Goal: Task Accomplishment & Management: Complete application form

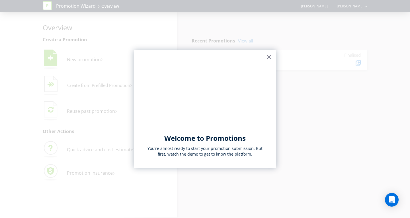
click at [269, 57] on button "×" at bounding box center [268, 56] width 5 height 9
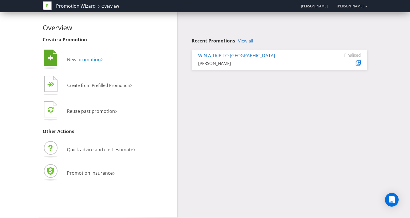
click at [80, 59] on span "New promotion" at bounding box center [84, 59] width 34 height 6
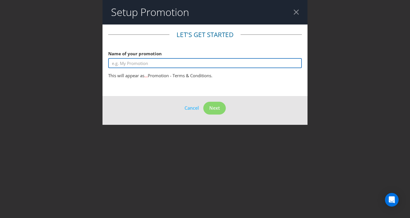
click at [131, 65] on input "text" at bounding box center [204, 63] width 193 height 10
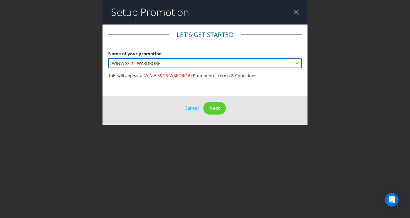
click at [168, 65] on input "WIN A SS 25 WARDROBE" at bounding box center [204, 63] width 193 height 10
type input "WIN A SS 25 WARDROBE"
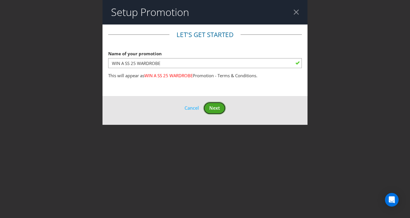
click at [209, 108] on button "Next" at bounding box center [214, 108] width 22 height 13
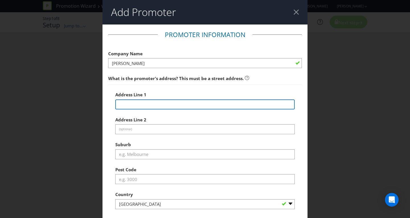
click at [150, 105] on input "text" at bounding box center [204, 104] width 179 height 10
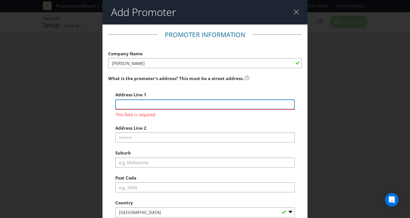
click at [155, 104] on input "text" at bounding box center [204, 104] width 179 height 10
paste input "[STREET_ADDRESS]"
type input "[STREET_ADDRESS]"
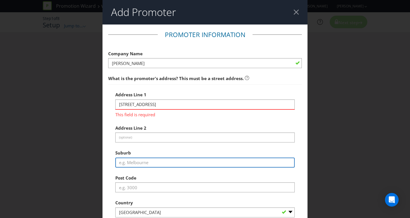
click at [154, 161] on div "Address Line [GEOGRAPHIC_DATA][STREET_ADDRESS] This field is required Address L…" at bounding box center [204, 165] width 179 height 153
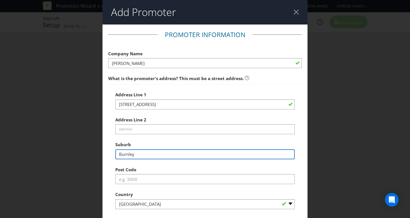
type input "Burnley"
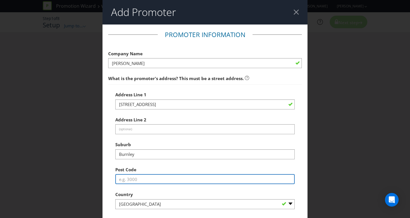
click at [136, 176] on input "text" at bounding box center [204, 179] width 179 height 10
type input "3121"
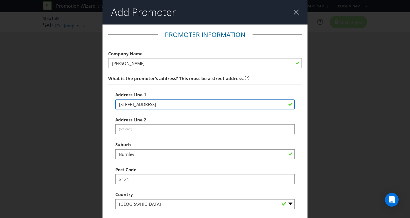
click at [246, 105] on input "[STREET_ADDRESS]" at bounding box center [204, 104] width 179 height 10
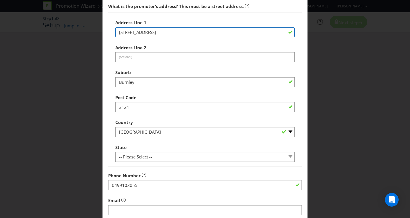
scroll to position [85, 0]
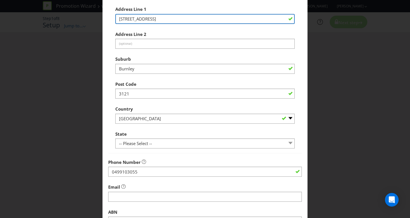
type input "[STREET_ADDRESS]"
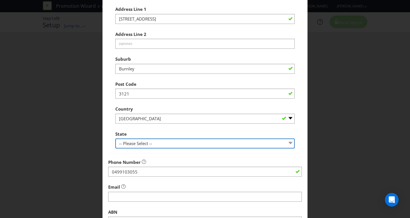
click at [160, 141] on select "-- Please Select -- [GEOGRAPHIC_DATA] [GEOGRAPHIC_DATA] [GEOGRAPHIC_DATA] [GEOG…" at bounding box center [204, 143] width 179 height 10
select select "VIC"
click at [115, 138] on select "-- Please Select -- [GEOGRAPHIC_DATA] [GEOGRAPHIC_DATA] [GEOGRAPHIC_DATA] [GEOG…" at bounding box center [204, 143] width 179 height 10
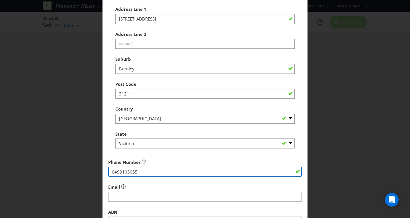
drag, startPoint x: 142, startPoint y: 171, endPoint x: 96, endPoint y: 171, distance: 46.4
click at [96, 171] on div "Add Promoter Promoter Information Company Name [PERSON_NAME] What is the promot…" at bounding box center [205, 109] width 410 height 218
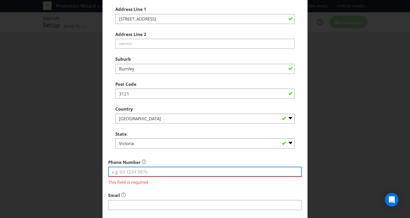
click at [130, 172] on input "tel" at bounding box center [204, 171] width 193 height 10
paste input "1300 727 355"
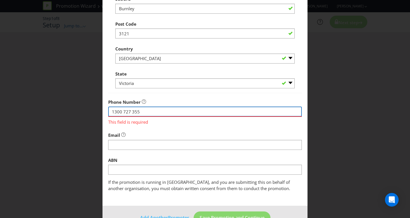
scroll to position [147, 0]
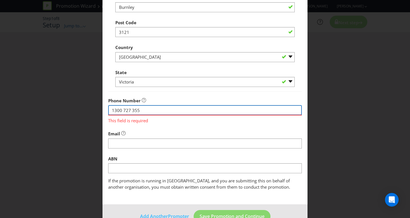
type input "1300 727 355"
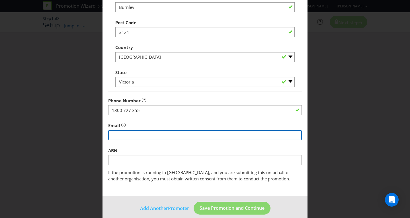
click at [136, 132] on input "string" at bounding box center [204, 135] width 193 height 10
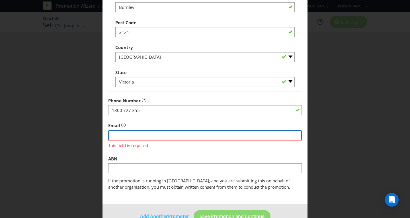
paste input "[EMAIL_ADDRESS][DOMAIN_NAME]"
type input "[EMAIL_ADDRESS][DOMAIN_NAME]"
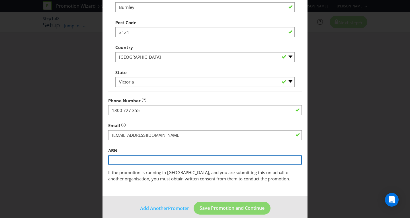
click at [127, 165] on fieldset "Promoter Information Company Name [PERSON_NAME] What is the promoter's address?…" at bounding box center [204, 32] width 193 height 298
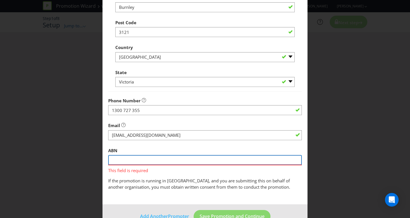
paste input "27 073 129 996"
type input "27 073 129 996"
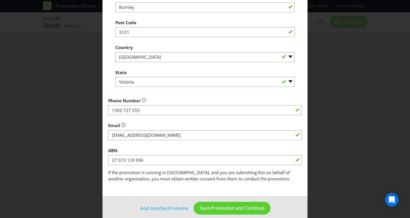
drag, startPoint x: 403, startPoint y: 144, endPoint x: 407, endPoint y: 161, distance: 16.9
click at [407, 161] on div "Add Promoter Promoter Information Company Name [PERSON_NAME] What is the promot…" at bounding box center [205, 109] width 410 height 218
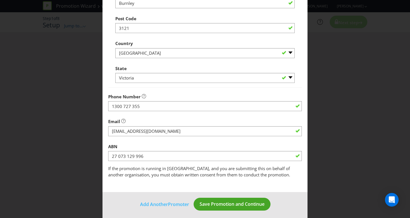
scroll to position [154, 0]
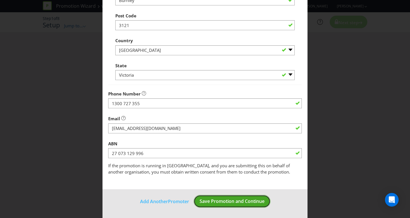
click at [243, 198] on span "Save Promotion and Continue" at bounding box center [231, 201] width 65 height 6
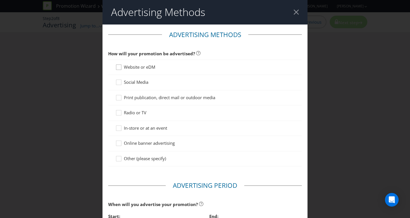
click at [118, 67] on icon at bounding box center [119, 68] width 9 height 9
click at [0, 0] on input "Website or eDM" at bounding box center [0, 0] width 0 height 0
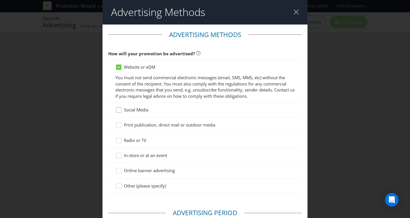
click at [117, 110] on icon at bounding box center [119, 111] width 9 height 9
click at [0, 0] on input "Social Media" at bounding box center [0, 0] width 0 height 0
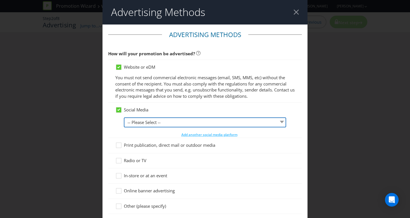
click at [145, 120] on select "-- Please Select -- Facebook X Instagram Snapchat LinkedIn Pinterest Tumblr You…" at bounding box center [205, 122] width 162 height 10
select select "FACEBOOK"
click at [124, 117] on select "-- Please Select -- Facebook X Instagram Snapchat LinkedIn Pinterest Tumblr You…" at bounding box center [205, 122] width 162 height 10
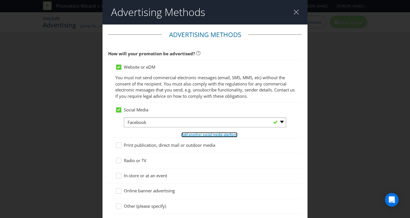
click at [203, 133] on span "Add another social media platform" at bounding box center [209, 134] width 56 height 5
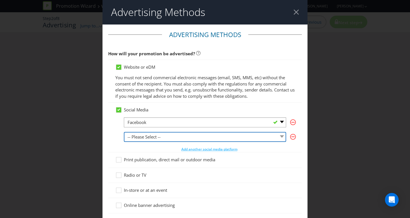
click at [193, 138] on select "-- Please Select -- Facebook X Instagram Snapchat LinkedIn Pinterest Tumblr You…" at bounding box center [205, 137] width 162 height 10
select select "INSTAGRAM"
click at [124, 132] on select "-- Please Select -- Facebook X Instagram Snapchat LinkedIn Pinterest Tumblr You…" at bounding box center [205, 137] width 162 height 10
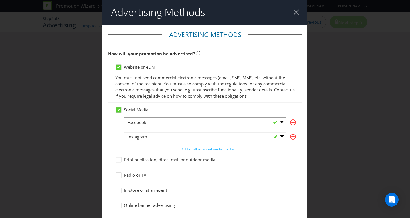
click at [97, 135] on div "Advertising Methods Advertising Methods How will your promotion be advertised? …" at bounding box center [205, 109] width 410 height 218
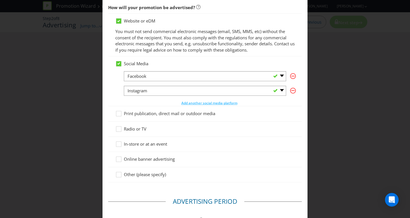
scroll to position [57, 0]
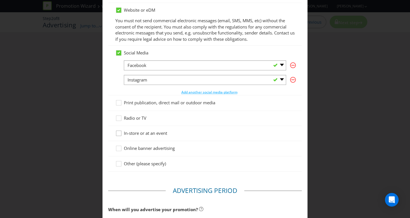
click at [117, 132] on div at bounding box center [118, 131] width 3 height 3
click at [0, 0] on input "In-store or at an event" at bounding box center [0, 0] width 0 height 0
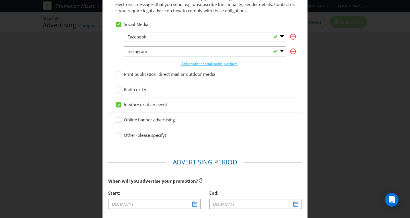
scroll to position [114, 0]
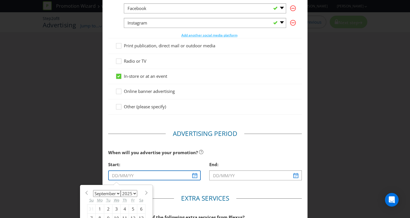
click at [193, 177] on input "text" at bounding box center [154, 175] width 92 height 10
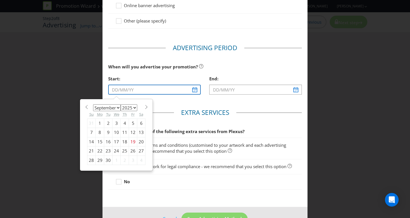
scroll to position [200, 0]
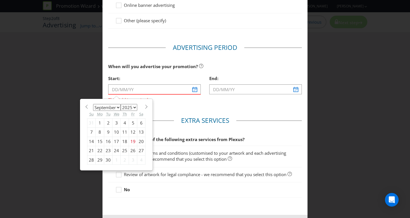
click at [99, 160] on div "29" at bounding box center [100, 159] width 9 height 9
type input "[DATE]"
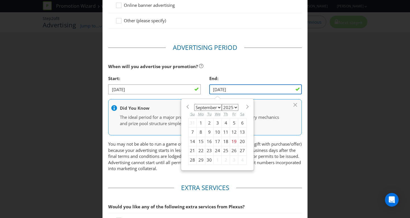
click at [235, 90] on input "[DATE]" at bounding box center [255, 89] width 92 height 10
click at [245, 107] on span at bounding box center [247, 106] width 4 height 4
select select "9"
click at [190, 140] on div "12" at bounding box center [192, 141] width 8 height 9
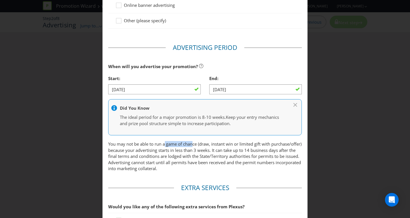
drag, startPoint x: 164, startPoint y: 145, endPoint x: 193, endPoint y: 144, distance: 28.7
click at [193, 144] on p "You may not be able to run a game of chance (draw, instant win or limited gift …" at bounding box center [204, 156] width 193 height 30
click at [170, 154] on p "You may not be able to run a game of chance (draw, instant win or limited gift …" at bounding box center [204, 156] width 193 height 30
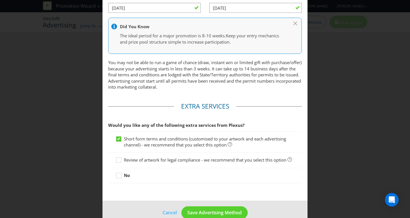
scroll to position [270, 0]
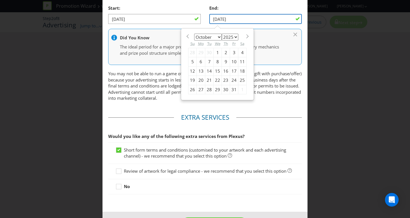
click at [234, 20] on input "[DATE]" at bounding box center [255, 19] width 92 height 10
click at [190, 79] on div "19" at bounding box center [192, 80] width 8 height 9
type input "[DATE]"
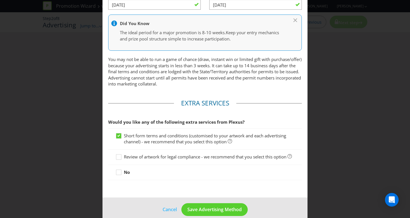
scroll to position [298, 0]
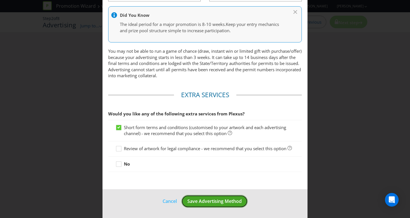
click at [203, 202] on span "Save Advertising Method" at bounding box center [214, 201] width 54 height 6
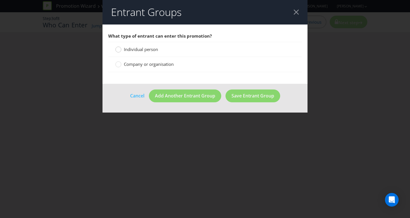
click at [117, 50] on circle at bounding box center [118, 50] width 6 height 6
click at [0, 0] on input "Individual person" at bounding box center [0, 0] width 0 height 0
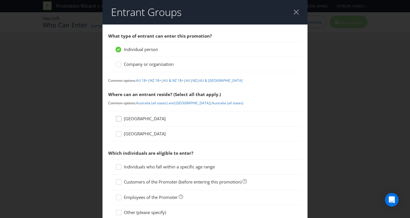
click at [117, 118] on icon at bounding box center [119, 119] width 9 height 9
click at [0, 0] on input "[GEOGRAPHIC_DATA]" at bounding box center [0, 0] width 0 height 0
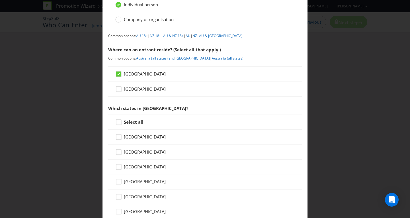
scroll to position [57, 0]
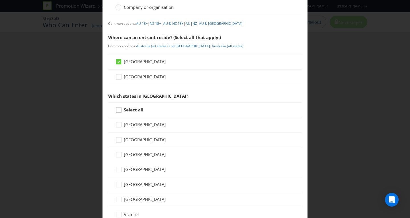
click at [117, 109] on icon at bounding box center [119, 111] width 9 height 9
click at [0, 0] on input "Select all" at bounding box center [0, 0] width 0 height 0
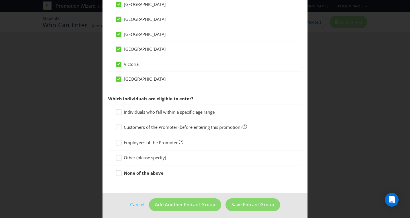
scroll to position [210, 0]
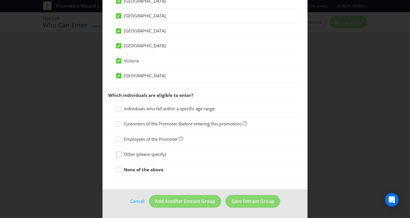
click at [119, 154] on icon at bounding box center [119, 155] width 9 height 9
click at [0, 0] on input "Other (please specify)" at bounding box center [0, 0] width 0 height 0
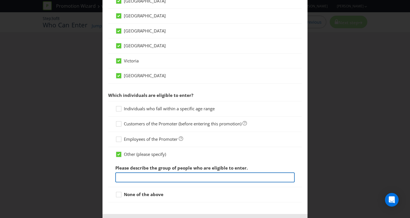
click at [130, 174] on input "text" at bounding box center [204, 177] width 179 height 10
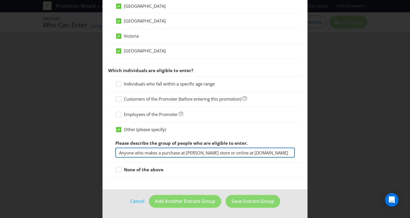
click at [160, 155] on input "Anyone who makes a purchase at [PERSON_NAME] store or online at [DOMAIN_NAME]" at bounding box center [204, 152] width 179 height 10
click at [232, 149] on input "Anyone who makes a purchase at [PERSON_NAME] store or online at [DOMAIN_NAME]" at bounding box center [204, 152] width 179 height 10
click at [218, 151] on input "Anyone who makes a purchase at [PERSON_NAME] store or online at [DOMAIN_NAME]" at bounding box center [204, 152] width 179 height 10
click at [149, 154] on input "Anyone who makes a purchase at [PERSON_NAME] store or online at [DOMAIN_NAME]" at bounding box center [204, 152] width 179 height 10
click at [116, 154] on input "Anyone who makes a purchase at [PERSON_NAME] store or online at [DOMAIN_NAME]" at bounding box center [204, 152] width 179 height 10
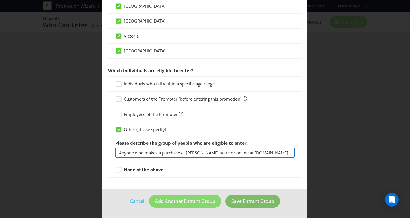
type input "Anyone who makes a purchase at [PERSON_NAME] store or online at [DOMAIN_NAME]"
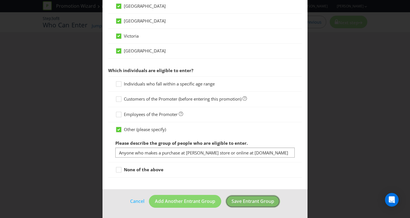
click at [247, 201] on span "Save Entrant Group" at bounding box center [252, 201] width 43 height 6
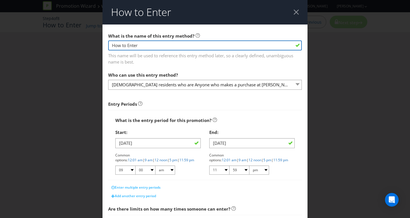
click at [167, 46] on input "How to Enter" at bounding box center [204, 45] width 193 height 10
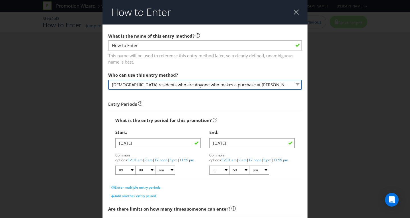
click at [165, 85] on select "[DEMOGRAPHIC_DATA] residents who are Anyone who makes a purchase at [PERSON_NAM…" at bounding box center [204, 85] width 193 height 10
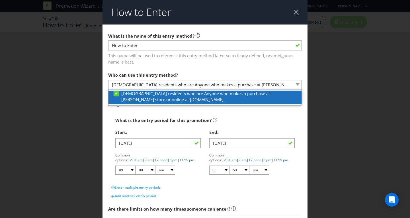
click at [166, 96] on label "[DEMOGRAPHIC_DATA] residents who are Anyone who makes a purchase at [PERSON_NAM…" at bounding box center [207, 96] width 189 height 12
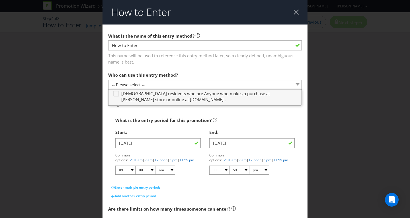
click at [92, 150] on div "How to Enter What is the name of this entry method? How to Enter This name will…" at bounding box center [205, 109] width 410 height 218
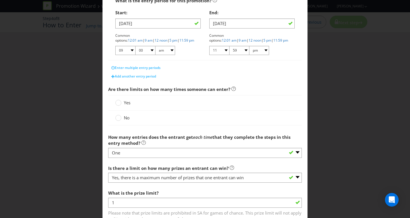
scroll to position [122, 0]
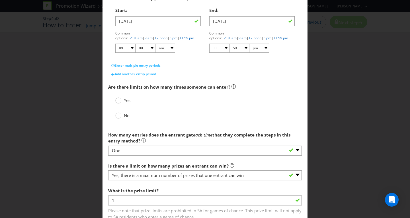
click at [116, 102] on circle at bounding box center [118, 101] width 6 height 6
click at [0, 0] on input "Yes" at bounding box center [0, 0] width 0 height 0
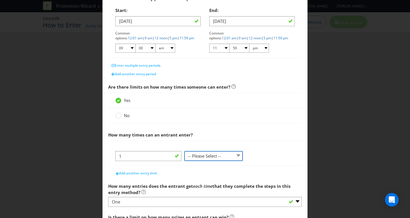
click at [194, 158] on select "-- Please Select -- per person per day per purchase per transaction Other (plea…" at bounding box center [213, 156] width 59 height 10
select select "PER_PERSON"
click at [184, 151] on select "-- Please Select -- per person per day per purchase per transaction Other (plea…" at bounding box center [213, 156] width 59 height 10
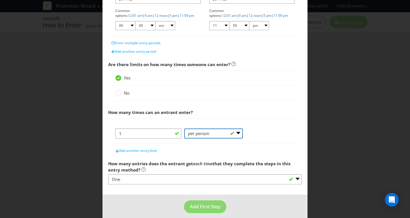
scroll to position [150, 0]
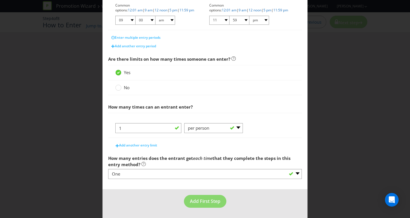
click at [404, 130] on div "How to Enter What is the name of this entry method? How to Enter This name will…" at bounding box center [205, 109] width 410 height 218
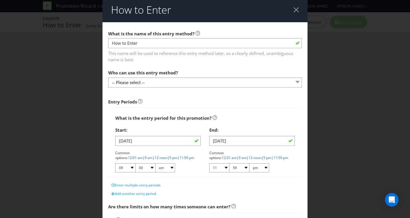
scroll to position [6, 0]
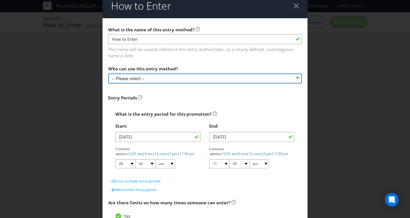
click at [177, 77] on select "-- Please select --" at bounding box center [204, 78] width 193 height 10
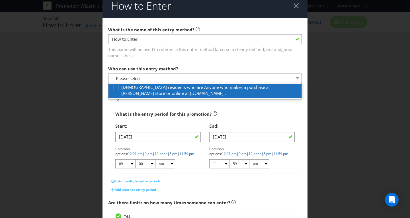
click at [175, 87] on span "[DEMOGRAPHIC_DATA] residents who are Anyone who makes a purchase at [PERSON_NAM…" at bounding box center [195, 90] width 148 height 12
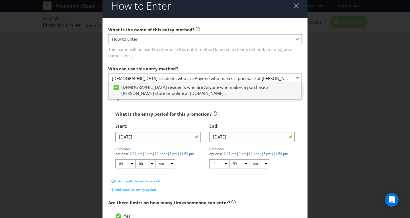
click at [323, 111] on div "How to Enter What is the name of this entry method? How to Enter This name will…" at bounding box center [205, 109] width 410 height 218
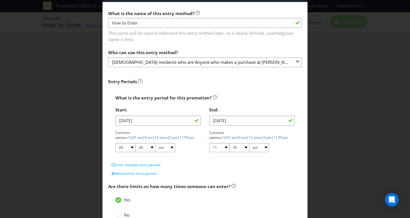
scroll to position [0, 0]
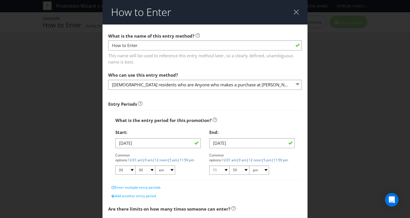
click at [293, 13] on div at bounding box center [295, 11] width 5 height 5
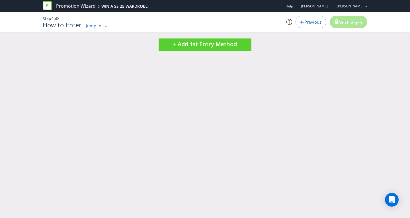
click at [313, 24] on span "Previous" at bounding box center [312, 22] width 17 height 6
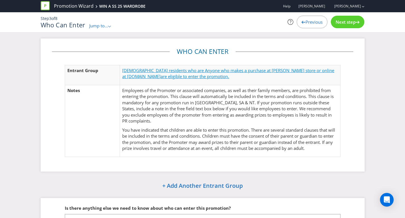
click at [172, 74] on span "are eligible to enter the promotion." at bounding box center [195, 76] width 69 height 6
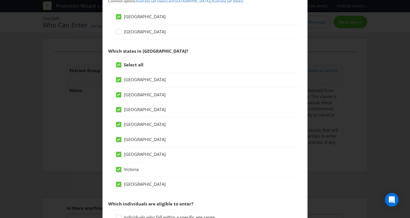
scroll to position [82, 0]
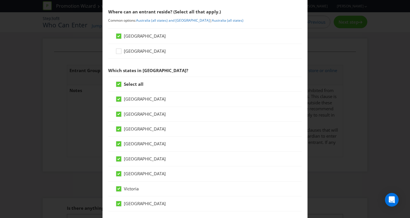
click at [322, 32] on div "Entrant Groups What type of entrant can enter this promotion? Individual person…" at bounding box center [205, 109] width 410 height 218
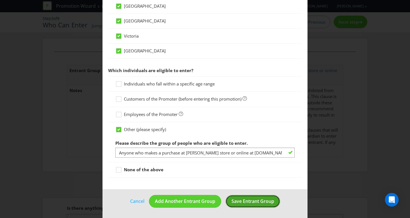
click at [249, 201] on span "Save Entrant Group" at bounding box center [252, 201] width 43 height 6
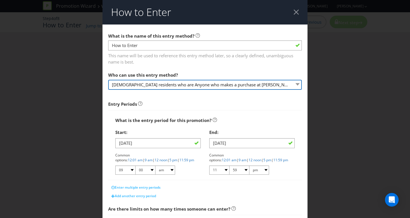
click at [267, 83] on select "[DEMOGRAPHIC_DATA] residents who are Anyone who makes a purchase at [PERSON_NAM…" at bounding box center [204, 85] width 193 height 10
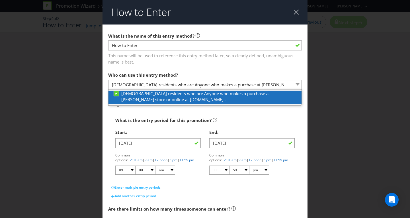
click at [146, 101] on span "[DEMOGRAPHIC_DATA] residents who are Anyone who makes a purchase at [PERSON_NAM…" at bounding box center [195, 96] width 148 height 12
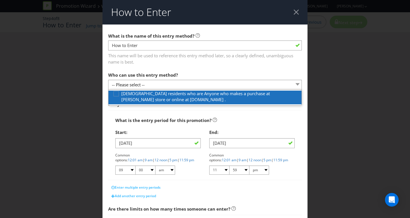
click at [146, 100] on span "[DEMOGRAPHIC_DATA] residents who are Anyone who makes a purchase at [PERSON_NAM…" at bounding box center [195, 96] width 148 height 12
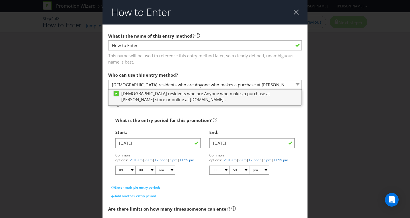
click at [187, 75] on div "Who can use this entry method? [DEMOGRAPHIC_DATA] residents who are Anyone who …" at bounding box center [204, 79] width 193 height 20
click at [293, 12] on div at bounding box center [295, 11] width 5 height 5
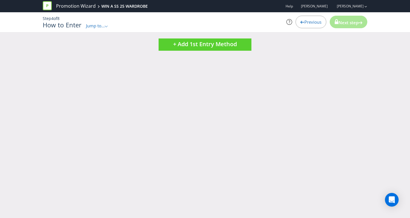
click at [304, 19] on span "Previous" at bounding box center [312, 22] width 17 height 6
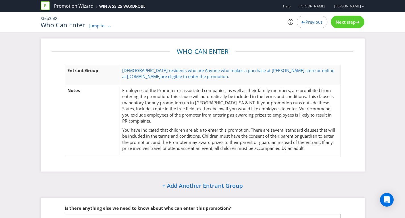
click at [302, 19] on div at bounding box center [304, 21] width 4 height 4
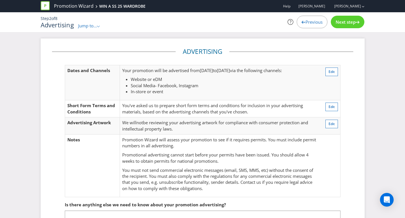
click at [347, 26] on div "Next step" at bounding box center [348, 22] width 34 height 13
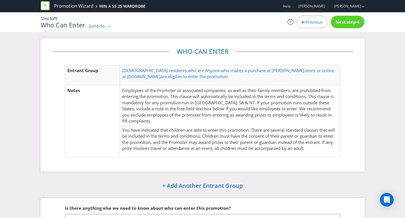
click at [216, 134] on p "You have indicated that children are able to enter this promotion. There are se…" at bounding box center [230, 139] width 216 height 24
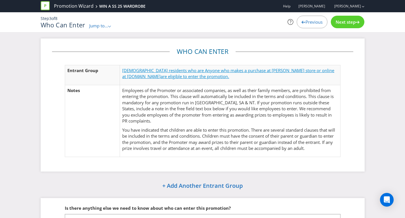
click at [180, 71] on span "[DEMOGRAPHIC_DATA] residents who are Anyone who makes a purchase at [PERSON_NAM…" at bounding box center [228, 73] width 212 height 12
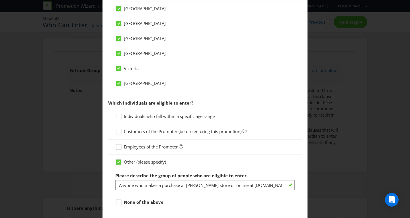
scroll to position [208, 0]
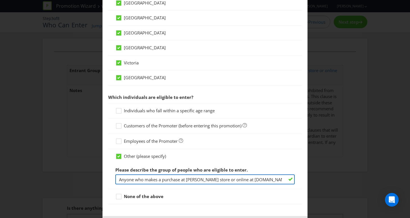
drag, startPoint x: 144, startPoint y: 180, endPoint x: 114, endPoint y: 180, distance: 29.3
click at [115, 180] on input "Anyone who makes a purchase at [PERSON_NAME] store or online at [DOMAIN_NAME]" at bounding box center [204, 179] width 179 height 10
click at [159, 179] on input "make a purchase at [PERSON_NAME] store or online at [DOMAIN_NAME]" at bounding box center [204, 179] width 179 height 10
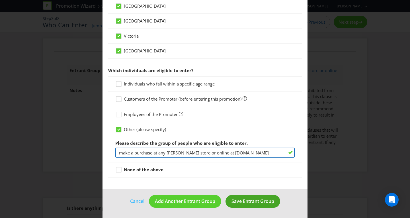
type input "make a purchase at any [PERSON_NAME] store or online at [DOMAIN_NAME]"
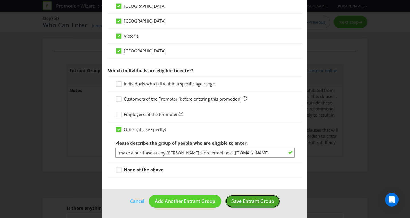
click at [251, 202] on span "Save Entrant Group" at bounding box center [252, 201] width 43 height 6
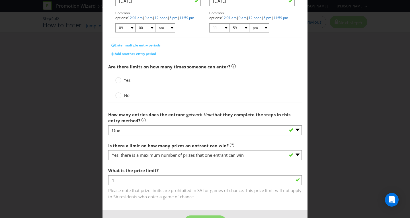
scroll to position [162, 0]
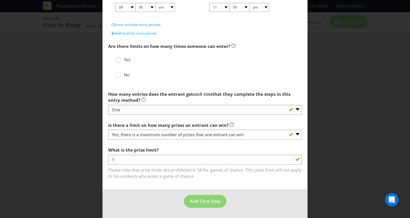
click at [119, 59] on circle at bounding box center [118, 60] width 6 height 6
click at [0, 0] on input "Yes" at bounding box center [0, 0] width 0 height 0
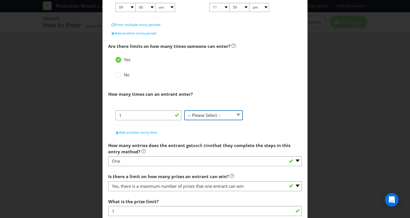
click at [210, 115] on select "-- Please Select -- per person per day per purchase per transaction Other (plea…" at bounding box center [213, 115] width 59 height 10
select select "PER_PERSON"
click at [184, 120] on select "-- Please Select -- per person per day per purchase per transaction Other (plea…" at bounding box center [213, 115] width 59 height 10
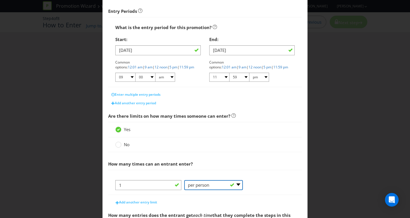
scroll to position [150, 0]
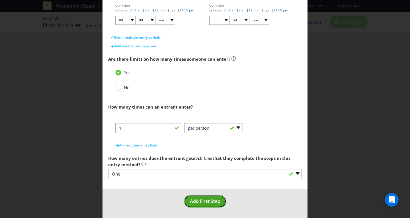
click at [202, 199] on span "Add First Step" at bounding box center [205, 201] width 30 height 6
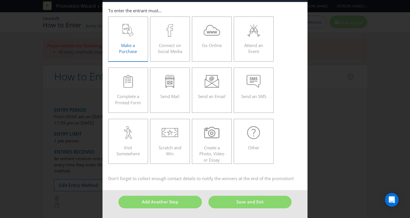
click at [129, 36] on div "Make a Purchase" at bounding box center [128, 37] width 28 height 26
click at [0, 0] on input "Make a Purchase" at bounding box center [0, 0] width 0 height 0
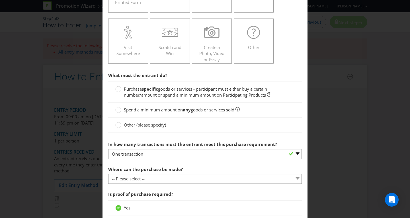
scroll to position [133, 0]
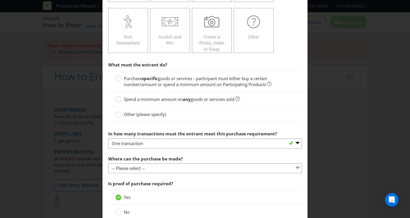
click at [117, 100] on circle at bounding box center [118, 99] width 6 height 6
click at [0, 0] on input "Spend a minimum amount on any goods or services sold" at bounding box center [0, 0] width 0 height 0
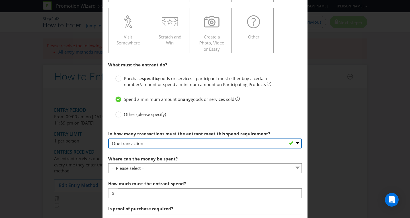
click at [144, 145] on select "-- Please select -- One transaction A specific number of transactions Any numbe…" at bounding box center [204, 143] width 193 height 10
click at [108, 138] on select "-- Please select -- One transaction A specific number of transactions Any numbe…" at bounding box center [204, 143] width 193 height 10
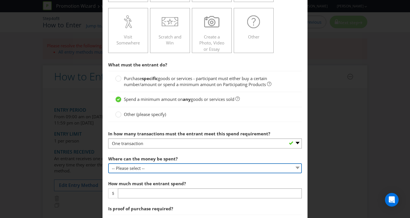
click at [143, 168] on select "-- Please select -- Any stores displaying promotional material (including onlin…" at bounding box center [204, 168] width 193 height 10
select select "ANY_DISPLAYING_PROMOTIONAL_MATERIAL"
click at [108, 163] on select "-- Please select -- Any stores displaying promotional material (including onlin…" at bounding box center [204, 168] width 193 height 10
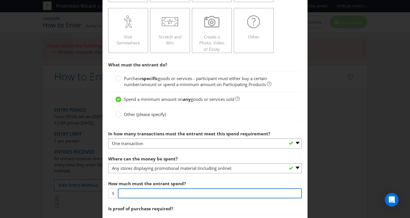
click at [140, 193] on input "number" at bounding box center [210, 193] width 184 height 10
type input "250"
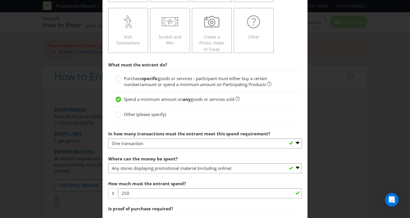
click at [368, 168] on div "How to Enter To enter the entrant must... Make a Purchase Connect on Social Med…" at bounding box center [205, 109] width 410 height 218
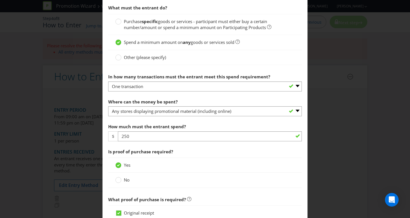
scroll to position [275, 0]
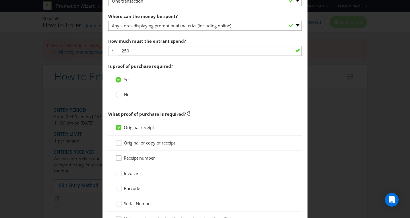
click at [119, 158] on icon at bounding box center [119, 159] width 9 height 9
click at [0, 0] on input "Receipt number" at bounding box center [0, 0] width 0 height 0
click at [118, 127] on icon at bounding box center [118, 127] width 3 height 2
click at [0, 0] on input "Original receipt" at bounding box center [0, 0] width 0 height 0
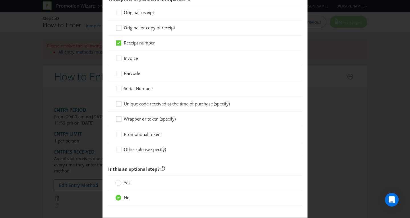
scroll to position [417, 0]
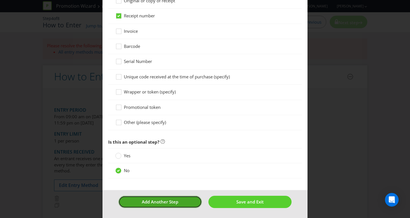
click at [170, 204] on button "Add Another Step" at bounding box center [159, 201] width 83 height 12
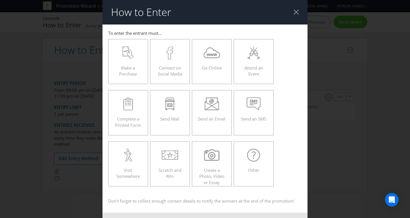
scroll to position [22, 0]
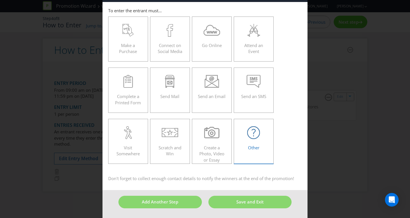
click at [257, 148] on span "Other" at bounding box center [253, 147] width 11 height 6
click at [0, 0] on input "Other" at bounding box center [0, 0] width 0 height 0
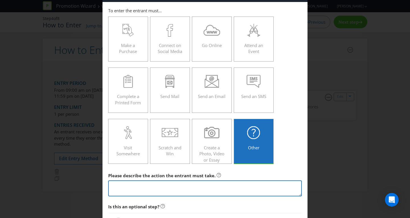
click at [160, 189] on textarea at bounding box center [204, 188] width 193 height 16
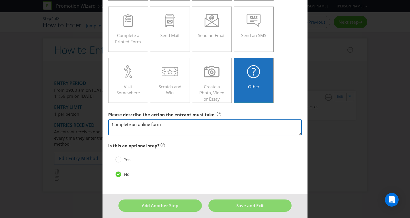
scroll to position [87, 0]
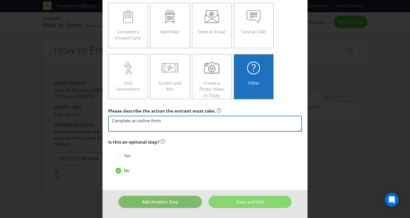
type textarea "Complete an online form"
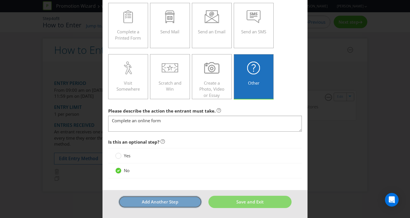
click at [181, 202] on button "Add Another Step" at bounding box center [159, 201] width 83 height 12
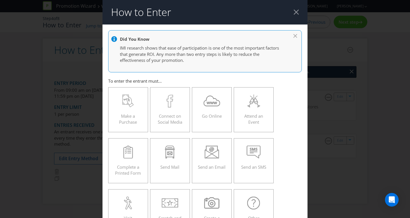
scroll to position [24, 0]
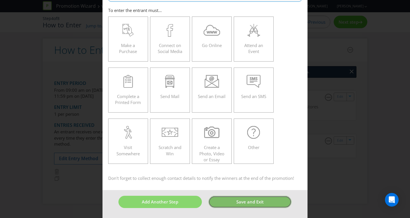
click at [245, 201] on span "Save and Exit" at bounding box center [249, 202] width 27 height 6
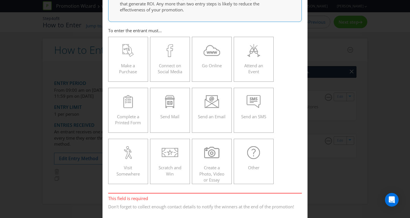
scroll to position [79, 0]
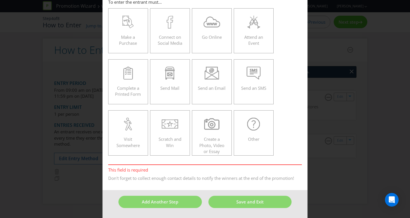
click at [178, 173] on span "Don't forget to collect enough contact details to notify the winners at the end…" at bounding box center [204, 177] width 193 height 8
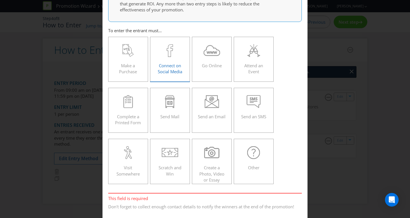
scroll to position [0, 0]
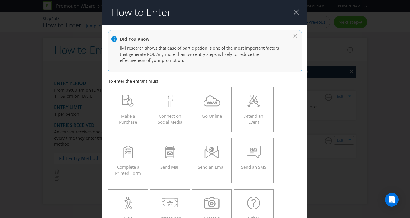
click at [291, 36] on div at bounding box center [207, 39] width 193 height 7
drag, startPoint x: 288, startPoint y: 35, endPoint x: 299, endPoint y: 11, distance: 27.0
click at [293, 29] on main "Did You Know IMI research shows that ease of participation is one of the most i…" at bounding box center [204, 146] width 205 height 244
click at [293, 9] on header "How to Enter" at bounding box center [204, 12] width 205 height 24
click at [293, 11] on div at bounding box center [295, 11] width 5 height 5
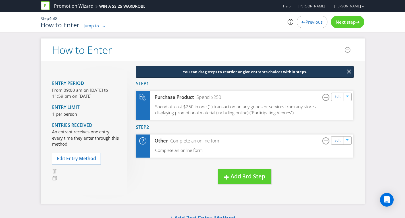
click at [342, 22] on span "Next step" at bounding box center [346, 22] width 20 height 6
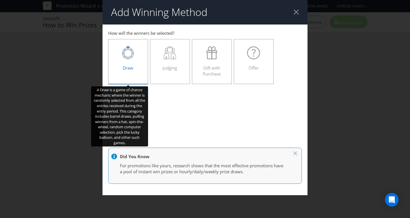
click at [144, 69] on label "Draw" at bounding box center [128, 61] width 40 height 45
click at [0, 0] on input "Draw" at bounding box center [0, 0] width 0 height 0
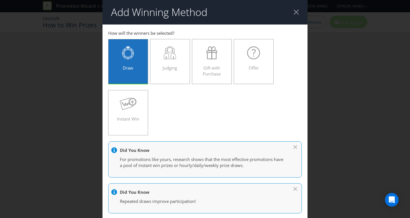
click at [199, 106] on div "Draw Judging Gift with Purchase Offer Instant Win" at bounding box center [204, 87] width 193 height 102
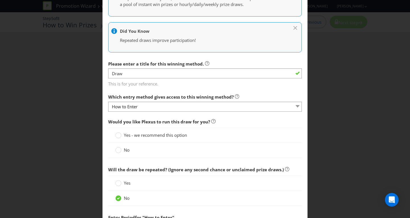
scroll to position [175, 0]
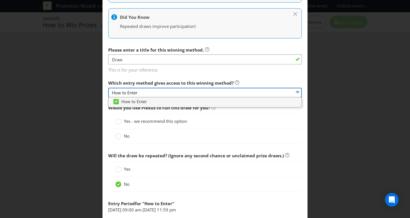
click at [191, 93] on select "How to Enter" at bounding box center [204, 93] width 193 height 10
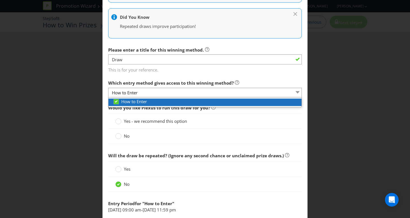
click at [184, 102] on div "How to Enter" at bounding box center [207, 101] width 189 height 6
click at [168, 101] on div "How to Enter" at bounding box center [207, 101] width 189 height 6
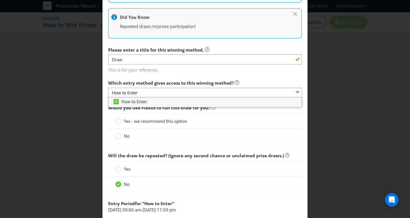
click at [206, 135] on div "No" at bounding box center [204, 136] width 179 height 6
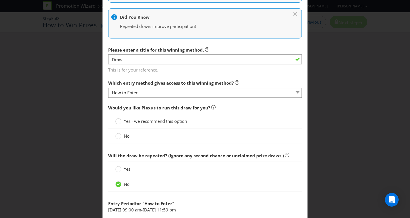
click at [117, 120] on div at bounding box center [118, 119] width 3 height 3
click at [0, 0] on input "Yes - we recommend this option" at bounding box center [0, 0] width 0 height 0
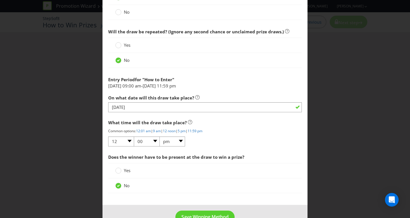
scroll to position [313, 0]
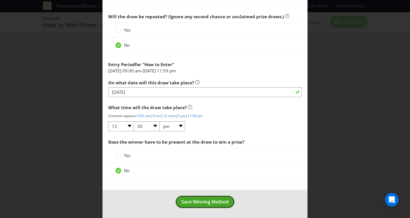
click at [193, 201] on span "Save Winning Method" at bounding box center [204, 201] width 47 height 6
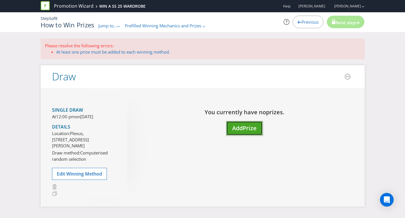
click at [245, 130] on span "Prize" at bounding box center [250, 128] width 14 height 8
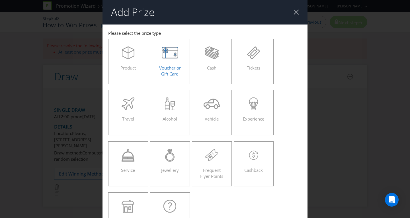
click at [166, 69] on span "Voucher or Gift Card" at bounding box center [170, 71] width 22 height 12
click at [0, 0] on input "Voucher or Gift Card" at bounding box center [0, 0] width 0 height 0
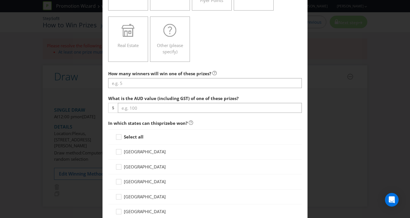
scroll to position [182, 0]
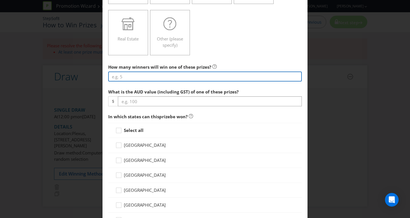
click at [131, 74] on input "number" at bounding box center [204, 76] width 193 height 10
type input "18"
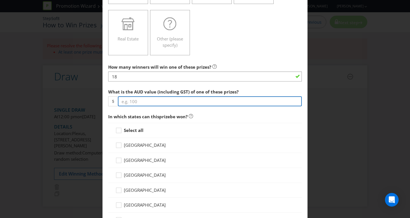
click at [137, 102] on input "number" at bounding box center [210, 101] width 184 height 10
type input "1000"
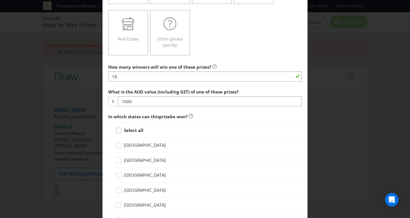
click at [119, 129] on icon at bounding box center [119, 131] width 9 height 9
click at [0, 0] on input "Select all" at bounding box center [0, 0] width 0 height 0
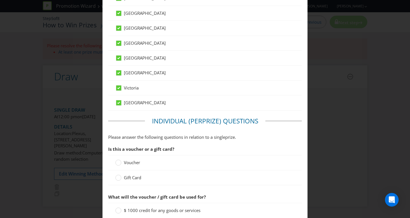
scroll to position [358, 0]
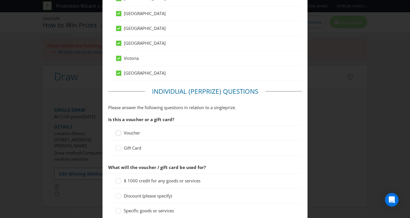
click at [119, 134] on circle at bounding box center [118, 133] width 6 height 6
click at [0, 0] on input "Voucher" at bounding box center [0, 0] width 0 height 0
click at [118, 181] on circle at bounding box center [118, 181] width 6 height 6
click at [0, 0] on input "$ 1000 credit for any goods or services" at bounding box center [0, 0] width 0 height 0
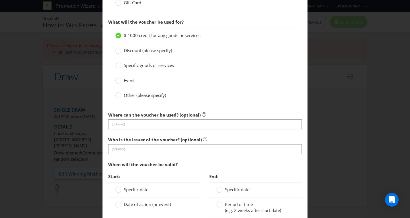
scroll to position [505, 0]
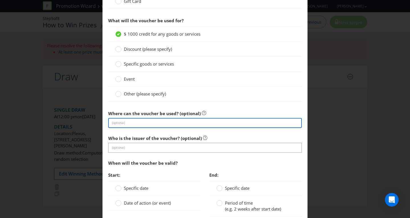
click at [145, 122] on input "text" at bounding box center [204, 123] width 193 height 10
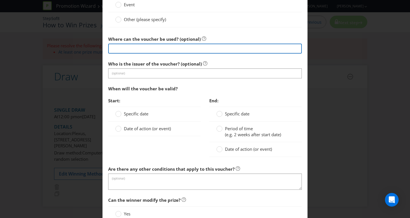
scroll to position [590, 0]
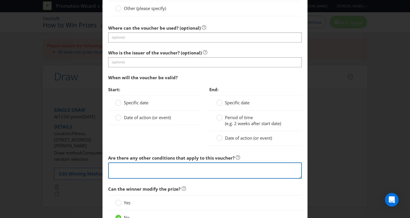
click at [141, 168] on textarea at bounding box center [204, 170] width 193 height 16
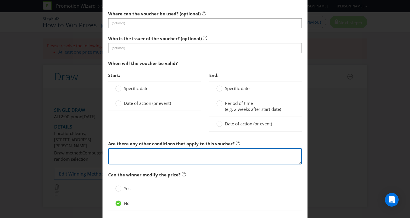
scroll to position [619, 0]
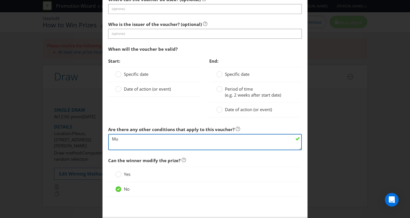
type textarea "M"
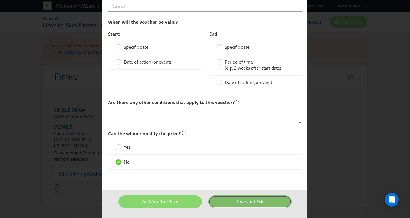
click at [249, 201] on span "Save and Exit" at bounding box center [249, 201] width 27 height 6
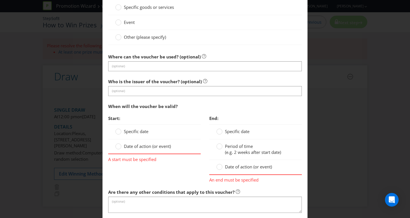
scroll to position [577, 0]
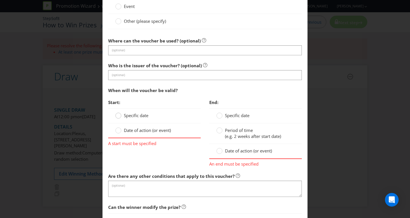
click at [116, 117] on circle at bounding box center [118, 116] width 6 height 6
click at [0, 0] on input "Specific date" at bounding box center [0, 0] width 0 height 0
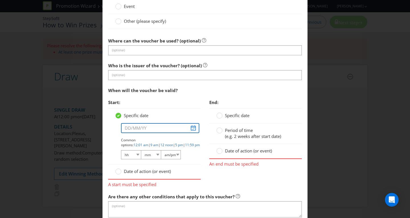
click at [158, 126] on input "text" at bounding box center [160, 128] width 78 height 10
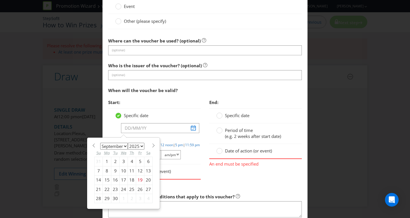
click at [151, 145] on span at bounding box center [153, 145] width 4 height 4
select select "9"
click at [106, 188] on div "20" at bounding box center [107, 188] width 9 height 9
type input "[DATE]"
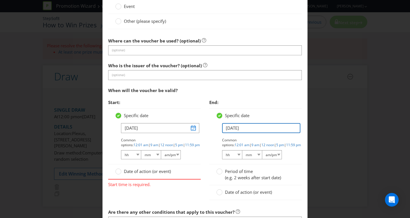
click at [239, 127] on input "[DATE]" at bounding box center [261, 128] width 78 height 10
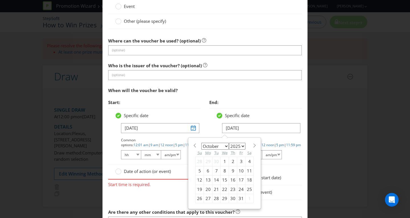
click at [240, 145] on select "2025 2026 2027 2028 2029 2030 2031 2032 2033 2034 2035" at bounding box center [237, 145] width 16 height 7
select select "2028"
click at [229, 142] on select "2025 2026 2027 2028 2029 2030 2031 2032 2033 2034 2035" at bounding box center [237, 145] width 16 height 7
click at [231, 178] on div "19" at bounding box center [233, 179] width 8 height 9
type input "[DATE]"
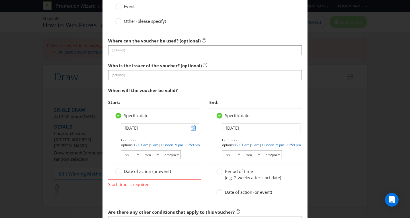
click at [293, 166] on div "Period of time (e.g. 2 weeks after start date)" at bounding box center [255, 174] width 92 height 21
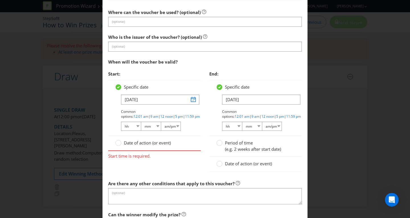
click at [122, 157] on span "Start time is required." at bounding box center [154, 155] width 92 height 8
click at [117, 143] on circle at bounding box center [118, 143] width 6 height 6
click at [0, 0] on input "Date of action (or event)" at bounding box center [0, 0] width 0 height 0
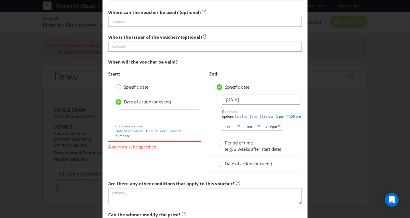
click at [117, 88] on circle at bounding box center [118, 87] width 6 height 6
click at [0, 0] on input "Specific date" at bounding box center [0, 0] width 0 height 0
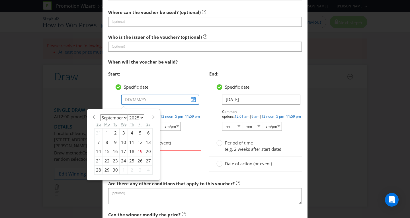
click at [129, 100] on input "text" at bounding box center [160, 99] width 78 height 10
click at [152, 118] on span at bounding box center [153, 117] width 4 height 4
select select "9"
click at [103, 161] on div "20" at bounding box center [107, 160] width 9 height 9
type input "[DATE]"
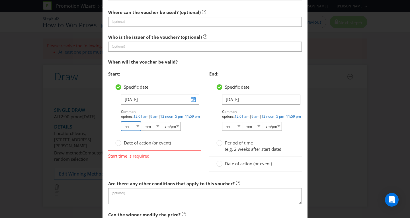
click at [136, 125] on select "hh 01 02 03 04 05 06 07 08 09 10 11 12" at bounding box center [131, 125] width 20 height 9
select select "09"
click at [121, 121] on select "hh 01 02 03 04 05 06 07 08 09 10 11 12" at bounding box center [131, 125] width 20 height 9
click at [149, 127] on select "mm 00 01 05 10 15 20 25 29 30 35 40 45 50 55 59" at bounding box center [151, 125] width 20 height 9
select select "00"
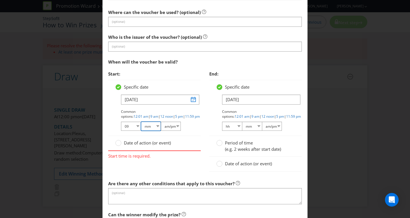
click at [141, 121] on select "mm 00 01 05 10 15 20 25 29 30 35 40 45 50 55 59" at bounding box center [151, 125] width 20 height 9
click at [170, 126] on select "am/pm am pm" at bounding box center [171, 125] width 20 height 9
click at [161, 121] on select "am/pm am pm" at bounding box center [171, 125] width 20 height 9
click at [230, 126] on select "hh 01 02 03 04 05 06 07 08 09 10 11 12" at bounding box center [232, 125] width 20 height 9
select select "11"
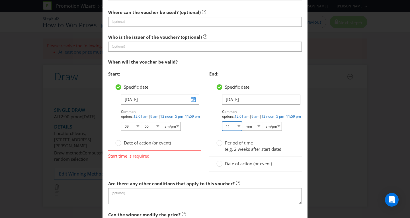
click at [222, 121] on select "hh 01 02 03 04 05 06 07 08 09 10 11 12" at bounding box center [232, 125] width 20 height 9
click at [253, 126] on select "mm 00 01 05 10 15 20 25 29 30 35 40 45 50 55 59" at bounding box center [252, 125] width 20 height 9
select select "59"
click at [242, 121] on select "mm 00 01 05 10 15 20 25 29 30 35 40 45 50 55 59" at bounding box center [252, 125] width 20 height 9
click at [268, 127] on select "am/pm am pm" at bounding box center [272, 125] width 20 height 9
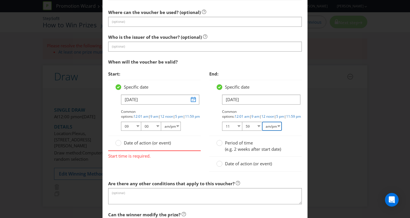
select select "pm"
click at [262, 121] on select "am/pm am pm" at bounding box center [272, 125] width 20 height 9
click at [286, 139] on div "Period of time (e.g. 2 weeks after start date)" at bounding box center [255, 146] width 92 height 21
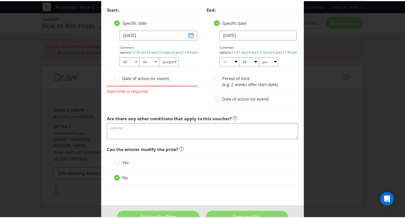
scroll to position [687, 0]
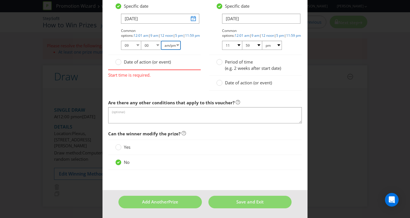
click at [174, 46] on select "am/pm am pm" at bounding box center [171, 45] width 20 height 9
select select "am"
click at [161, 41] on select "am/pm am pm" at bounding box center [171, 45] width 20 height 9
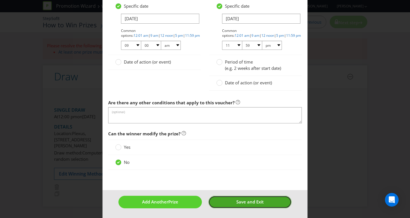
click at [245, 199] on span "Save and Exit" at bounding box center [249, 202] width 27 height 6
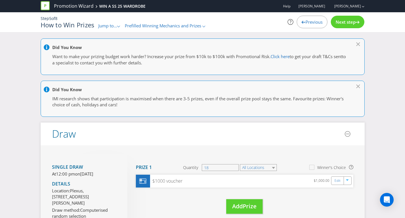
scroll to position [57, 0]
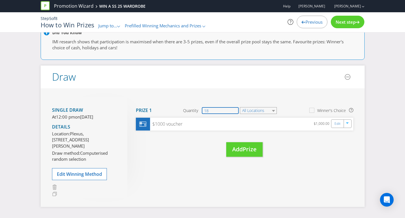
click at [209, 110] on input "18" at bounding box center [220, 110] width 37 height 7
click at [254, 110] on select "All Locations" at bounding box center [258, 110] width 37 height 7
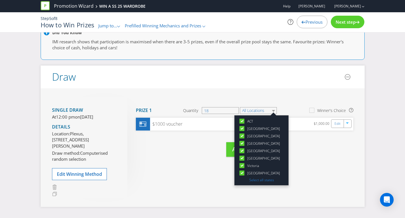
click at [243, 121] on icon at bounding box center [242, 121] width 3 height 2
click at [0, 0] on input "ACT" at bounding box center [0, 0] width 0 height 0
click at [243, 121] on icon at bounding box center [243, 122] width 8 height 8
click at [0, 0] on input "ACT" at bounding box center [0, 0] width 0 height 0
click at [282, 90] on div "Single draw At 12:00 pm [DATE][DATE] Details Location: [GEOGRAPHIC_DATA][STREET…" at bounding box center [203, 147] width 324 height 118
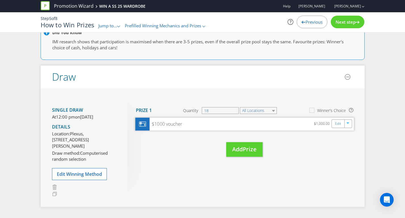
click at [162, 123] on div "$1000 voucher" at bounding box center [166, 124] width 33 height 7
click at [346, 126] on div at bounding box center [348, 123] width 6 height 9
click at [347, 124] on icon "button" at bounding box center [348, 123] width 3 height 3
click at [262, 111] on select "All Locations" at bounding box center [258, 110] width 37 height 7
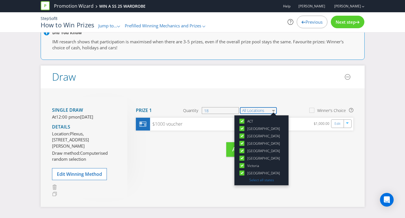
click at [262, 111] on select "All Locations" at bounding box center [258, 110] width 37 height 7
click at [277, 108] on select "All Locations" at bounding box center [258, 110] width 37 height 7
click at [232, 109] on input "18" at bounding box center [220, 110] width 37 height 7
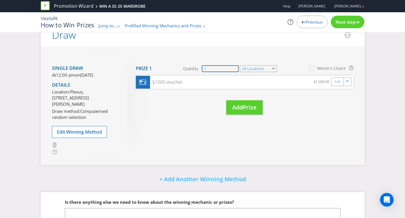
scroll to position [15, 0]
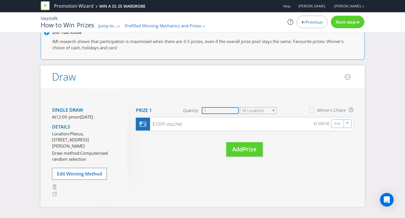
type input "1"
click at [209, 146] on div "Move Here Drag here to move prize Prize 1 Quantity 1 All Locations Winner's Cho…" at bounding box center [240, 132] width 226 height 71
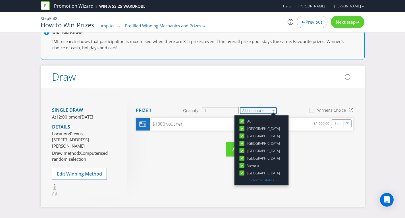
click at [251, 109] on select "All Locations" at bounding box center [258, 110] width 37 height 7
click at [244, 118] on div at bounding box center [242, 119] width 3 height 3
click at [0, 0] on input "ACT" at bounding box center [0, 0] width 0 height 0
click at [243, 128] on icon at bounding box center [242, 128] width 3 height 2
click at [0, 0] on input "[GEOGRAPHIC_DATA]" at bounding box center [0, 0] width 0 height 0
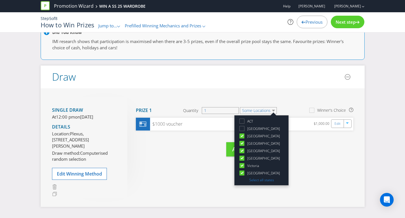
click at [243, 135] on icon at bounding box center [242, 136] width 3 height 2
click at [0, 0] on input "[GEOGRAPHIC_DATA]" at bounding box center [0, 0] width 0 height 0
click at [242, 144] on icon at bounding box center [242, 143] width 3 height 2
click at [0, 0] on input "[GEOGRAPHIC_DATA]" at bounding box center [0, 0] width 0 height 0
click at [242, 150] on icon at bounding box center [242, 150] width 3 height 2
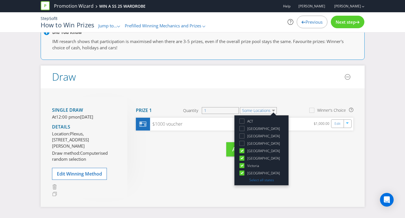
click at [0, 0] on input "[GEOGRAPHIC_DATA]" at bounding box center [0, 0] width 0 height 0
click at [242, 157] on icon at bounding box center [242, 158] width 3 height 2
click at [0, 0] on input "[GEOGRAPHIC_DATA]" at bounding box center [0, 0] width 0 height 0
click at [242, 165] on icon at bounding box center [242, 165] width 3 height 2
click at [0, 0] on input "Victoria" at bounding box center [0, 0] width 0 height 0
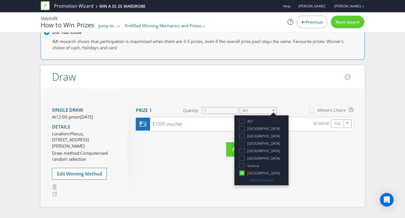
click at [243, 172] on icon at bounding box center [242, 172] width 3 height 2
click at [0, 0] on input "[GEOGRAPHIC_DATA]" at bounding box center [0, 0] width 0 height 0
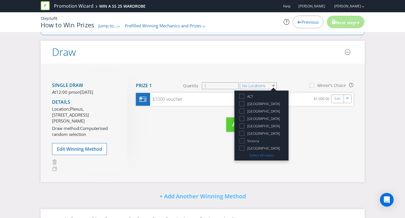
scroll to position [72, 0]
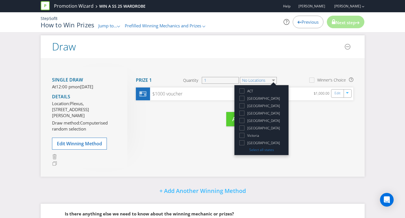
click at [214, 117] on div "Move Here Drag here to move prize Prize 1 Quantity 1 No Locations [GEOGRAPHIC_D…" at bounding box center [240, 102] width 226 height 71
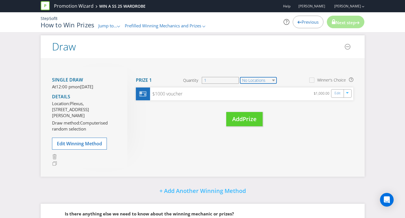
click at [253, 81] on select "No Locations" at bounding box center [258, 80] width 37 height 7
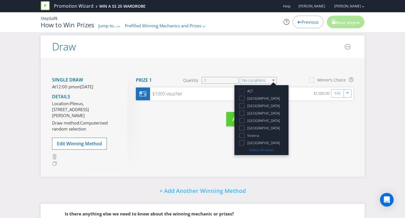
click at [242, 90] on icon at bounding box center [243, 92] width 8 height 8
click at [0, 0] on input "ACT" at bounding box center [0, 0] width 0 height 0
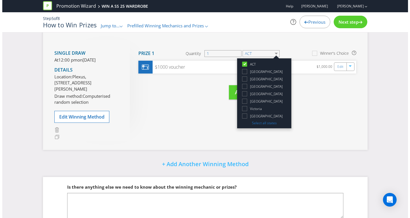
scroll to position [45, 0]
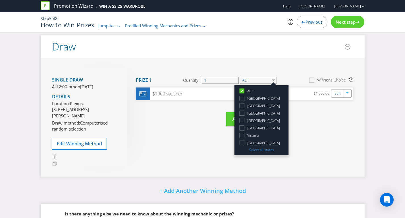
click at [243, 143] on icon at bounding box center [243, 144] width 8 height 8
click at [0, 0] on input "[GEOGRAPHIC_DATA]" at bounding box center [0, 0] width 0 height 0
click at [257, 148] on link "Select all states" at bounding box center [261, 149] width 25 height 5
click at [304, 144] on div "Single draw At 12:00 pm [DATE][DATE] Details Location: [GEOGRAPHIC_DATA][STREET…" at bounding box center [203, 117] width 324 height 118
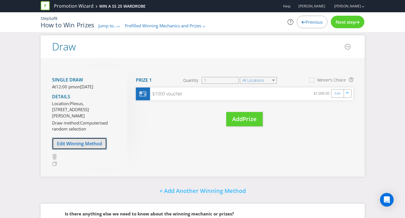
click at [91, 146] on span "Edit Winning Method" at bounding box center [79, 143] width 45 height 6
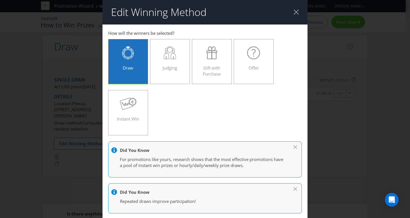
click at [293, 12] on div at bounding box center [295, 11] width 5 height 5
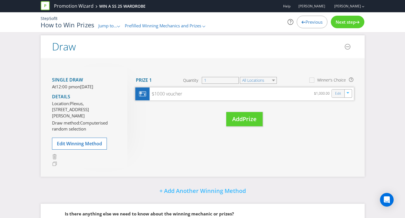
click at [343, 93] on div "Edit" at bounding box center [338, 93] width 13 height 8
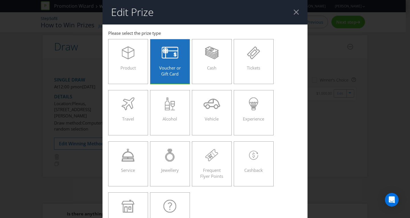
click at [167, 70] on span "Voucher or Gift Card" at bounding box center [170, 71] width 22 height 12
click at [0, 0] on input "Voucher or Gift Card" at bounding box center [0, 0] width 0 height 0
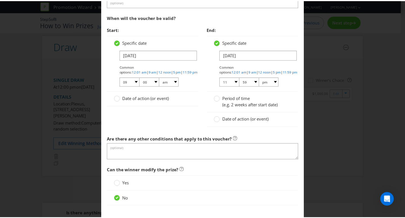
scroll to position [669, 0]
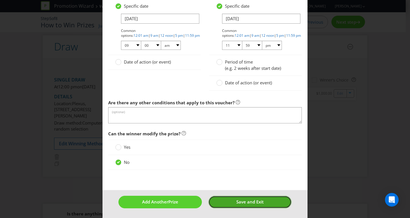
click at [249, 203] on span "Save and Exit" at bounding box center [249, 202] width 27 height 6
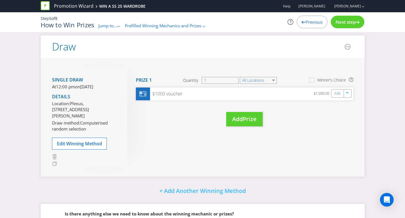
click at [349, 20] on span "Next step" at bounding box center [346, 22] width 20 height 6
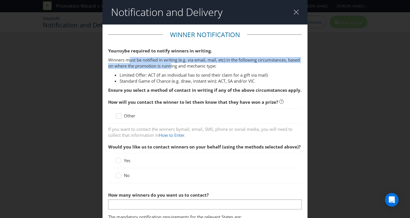
drag, startPoint x: 129, startPoint y: 60, endPoint x: 183, endPoint y: 65, distance: 54.5
click at [183, 65] on p "Winners must be notified in writing (e.g. via email, mail, etc) in the followin…" at bounding box center [204, 63] width 193 height 12
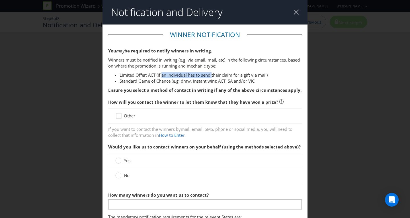
drag, startPoint x: 161, startPoint y: 77, endPoint x: 212, endPoint y: 75, distance: 51.0
click at [212, 75] on li "Limited Offer: ACT (if an individual has to send their claim for a gift via mai…" at bounding box center [210, 75] width 182 height 6
drag, startPoint x: 152, startPoint y: 88, endPoint x: 221, endPoint y: 90, distance: 69.7
click at [221, 90] on strong "Ensure you select a method of contact in writing if any of the above circumstan…" at bounding box center [204, 90] width 193 height 6
click at [149, 90] on strong "Ensure you select a method of contact in writing if any of the above circumstan…" at bounding box center [204, 90] width 193 height 6
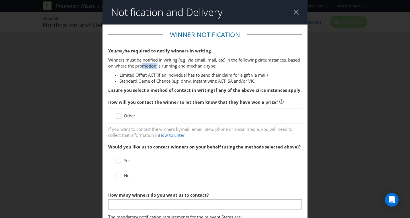
drag, startPoint x: 155, startPoint y: 64, endPoint x: 170, endPoint y: 66, distance: 14.7
click at [170, 66] on p "Winners must be notified in writing (e.g. via email, mail, etc) in the followin…" at bounding box center [204, 63] width 193 height 12
drag, startPoint x: 151, startPoint y: 104, endPoint x: 207, endPoint y: 102, distance: 55.5
click at [207, 102] on span "How will you contact the winner to let them know that they have won a prize?" at bounding box center [193, 102] width 170 height 6
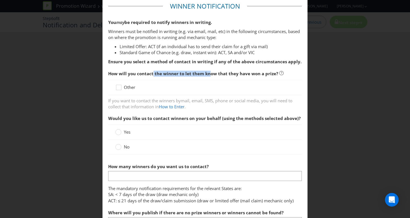
scroll to position [57, 0]
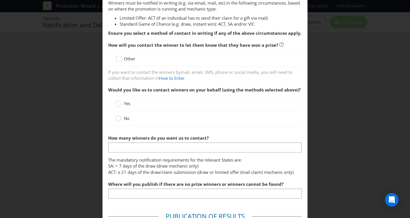
click at [117, 119] on circle at bounding box center [118, 118] width 6 height 6
click at [0, 0] on input "No" at bounding box center [0, 0] width 0 height 0
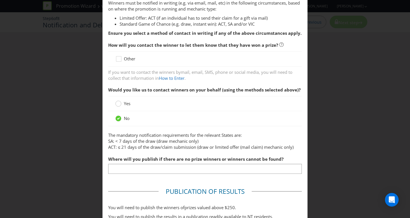
click at [118, 105] on circle at bounding box center [118, 104] width 6 height 6
click at [0, 0] on input "Yes" at bounding box center [0, 0] width 0 height 0
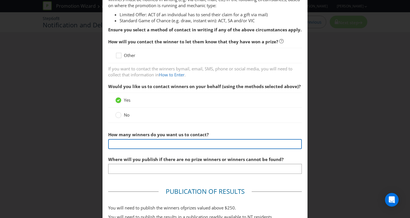
click at [127, 140] on input "text" at bounding box center [204, 144] width 193 height 10
type input "18"
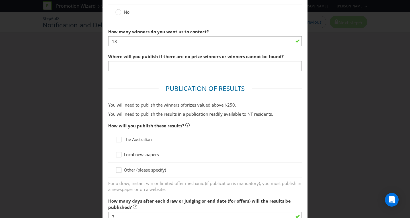
scroll to position [174, 0]
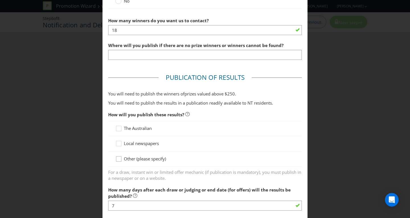
click at [118, 159] on icon at bounding box center [119, 160] width 9 height 9
click at [0, 0] on input "Other (please specify)" at bounding box center [0, 0] width 0 height 0
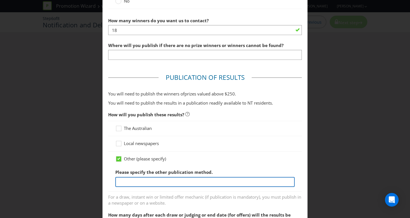
click at [122, 180] on input "text" at bounding box center [204, 182] width 179 height 10
type input "Website and Social Media"
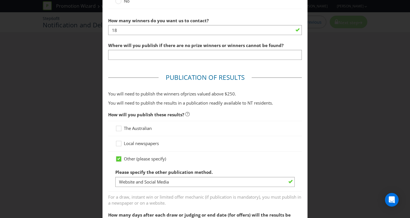
click at [158, 202] on span "For a draw, instant win or limited offer mechanic (if publication is mandatory)…" at bounding box center [204, 199] width 193 height 14
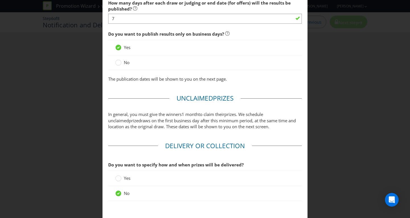
scroll to position [417, 0]
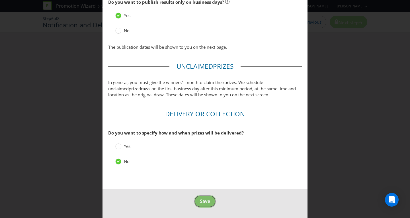
click at [204, 203] on span "Save" at bounding box center [205, 201] width 10 height 6
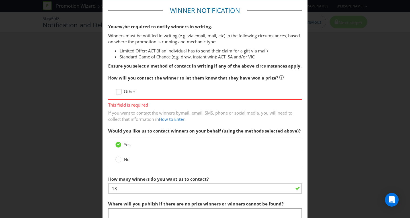
click at [117, 92] on icon at bounding box center [119, 92] width 9 height 9
click at [0, 0] on input "Other" at bounding box center [0, 0] width 0 height 0
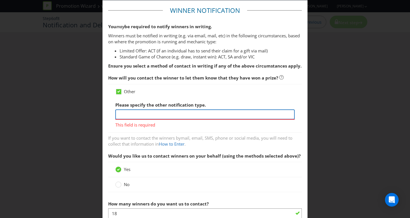
click at [131, 117] on input "text" at bounding box center [204, 114] width 179 height 10
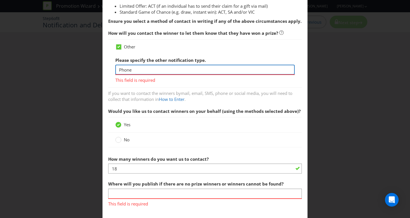
scroll to position [87, 0]
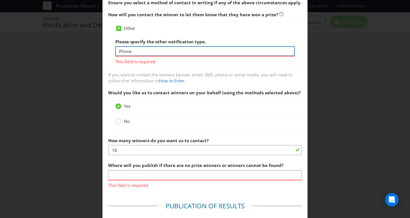
type input "Phone"
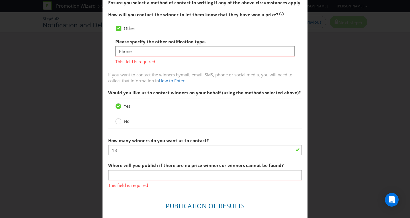
click at [119, 121] on div "Would you like us to contact winners on your behalf (using the methods selected…" at bounding box center [204, 109] width 193 height 45
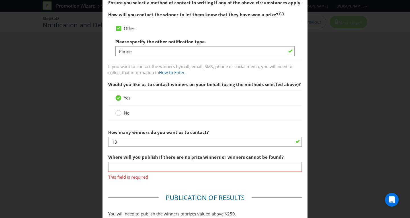
click at [118, 113] on circle at bounding box center [118, 113] width 6 height 6
click at [0, 0] on input "No" at bounding box center [0, 0] width 0 height 0
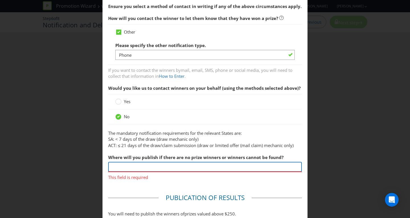
click at [222, 162] on input "text" at bounding box center [204, 167] width 193 height 10
type input "O"
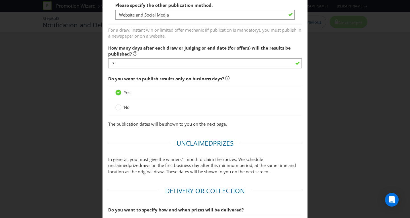
scroll to position [378, 0]
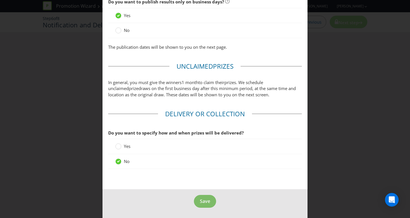
type input "Website"
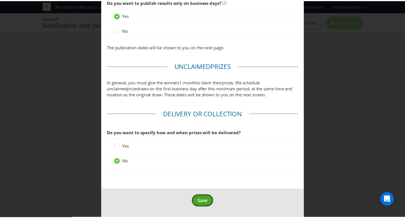
scroll to position [439, 0]
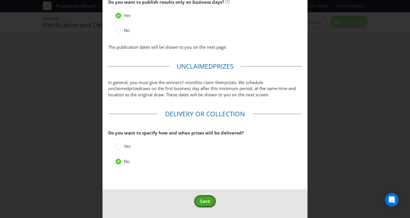
click at [209, 202] on button "Save" at bounding box center [205, 201] width 22 height 13
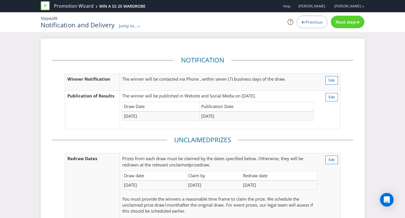
click at [340, 20] on span "Next step" at bounding box center [346, 22] width 20 height 6
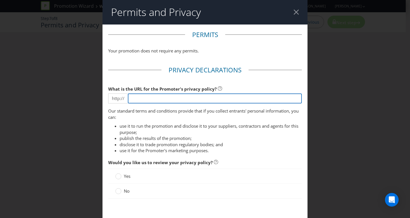
click at [145, 99] on input "text" at bounding box center [215, 98] width 174 height 10
paste input "[URL][DOMAIN_NAME]"
type input "[URL][DOMAIN_NAME]"
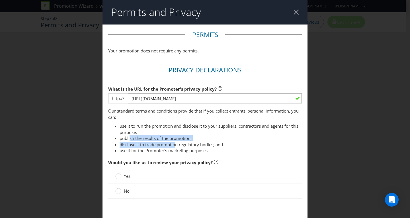
drag, startPoint x: 129, startPoint y: 139, endPoint x: 175, endPoint y: 143, distance: 46.6
click at [175, 143] on ul "use it to run the promotion and disclose it to your suppliers, contractors and …" at bounding box center [204, 138] width 193 height 30
drag, startPoint x: 147, startPoint y: 160, endPoint x: 162, endPoint y: 160, distance: 14.8
click at [147, 160] on span "Would you like us to review your privacy policy?" at bounding box center [160, 162] width 104 height 6
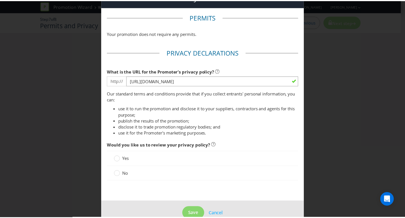
scroll to position [28, 0]
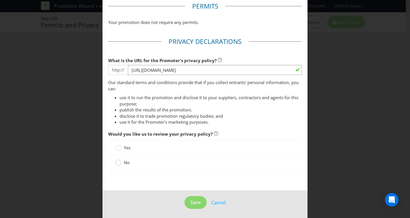
click at [117, 162] on circle at bounding box center [118, 163] width 6 height 6
click at [0, 0] on input "No" at bounding box center [0, 0] width 0 height 0
click at [191, 201] on span "Save" at bounding box center [195, 202] width 10 height 6
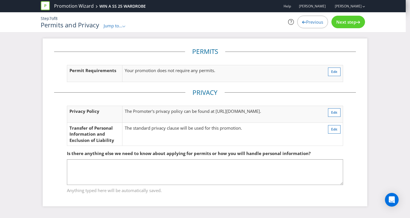
click at [347, 23] on span "Next step" at bounding box center [346, 22] width 20 height 6
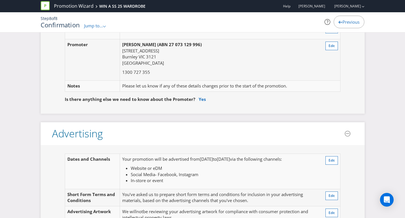
scroll to position [57, 0]
drag, startPoint x: 208, startPoint y: 158, endPoint x: 251, endPoint y: 159, distance: 42.7
click at [251, 159] on p "Your promotion will be advertised from [DATE] to [DATE] via the following chann…" at bounding box center [219, 159] width 195 height 6
drag, startPoint x: 274, startPoint y: 161, endPoint x: 295, endPoint y: 152, distance: 22.7
click at [274, 161] on span "via the following channels:" at bounding box center [256, 159] width 52 height 6
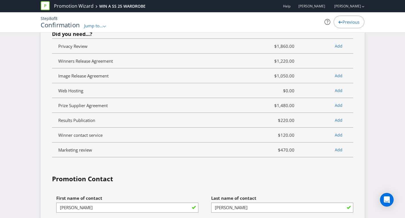
scroll to position [1435, 0]
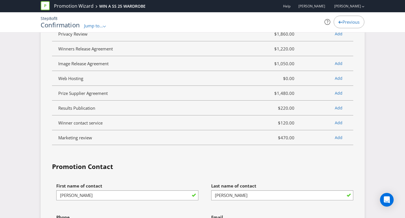
drag, startPoint x: 408, startPoint y: 96, endPoint x: 366, endPoint y: 169, distance: 83.7
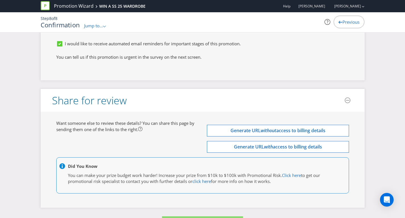
scroll to position [1754, 0]
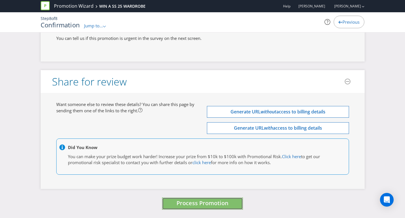
click at [222, 204] on span "Process Promotion" at bounding box center [203, 203] width 52 height 8
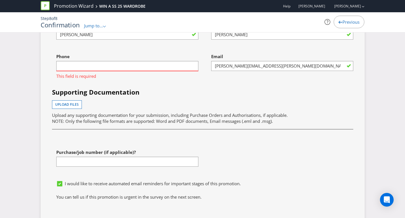
scroll to position [1568, 0]
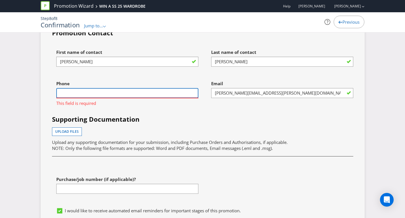
click at [171, 93] on input "text" at bounding box center [127, 93] width 142 height 10
type input "0499103055"
click at [239, 109] on div "First name of contact [PERSON_NAME] Last name of contact [PERSON_NAME] Phone [P…" at bounding box center [203, 125] width 310 height 158
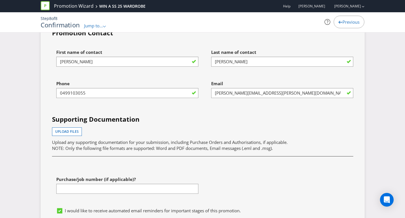
click at [248, 112] on div "First name of contact [PERSON_NAME] Last name of contact [PERSON_NAME] Phone [P…" at bounding box center [203, 125] width 310 height 158
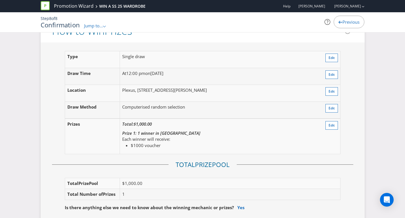
scroll to position [644, 0]
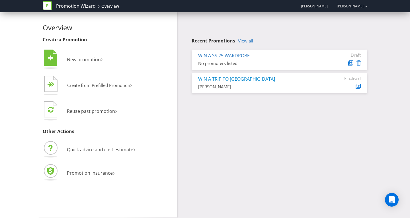
click at [241, 77] on link "WIN A TRIP TO [GEOGRAPHIC_DATA]" at bounding box center [236, 79] width 77 height 6
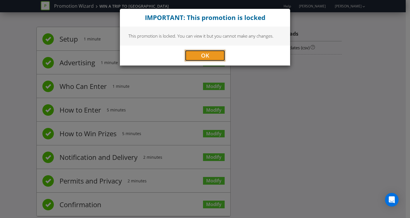
click at [210, 55] on button "OK" at bounding box center [205, 55] width 40 height 11
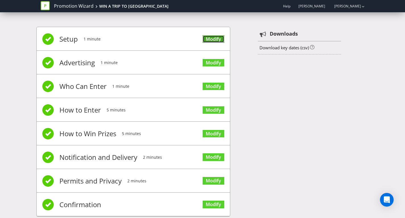
click at [214, 36] on link "Modify" at bounding box center [214, 39] width 22 height 8
